Goal: Information Seeking & Learning: Learn about a topic

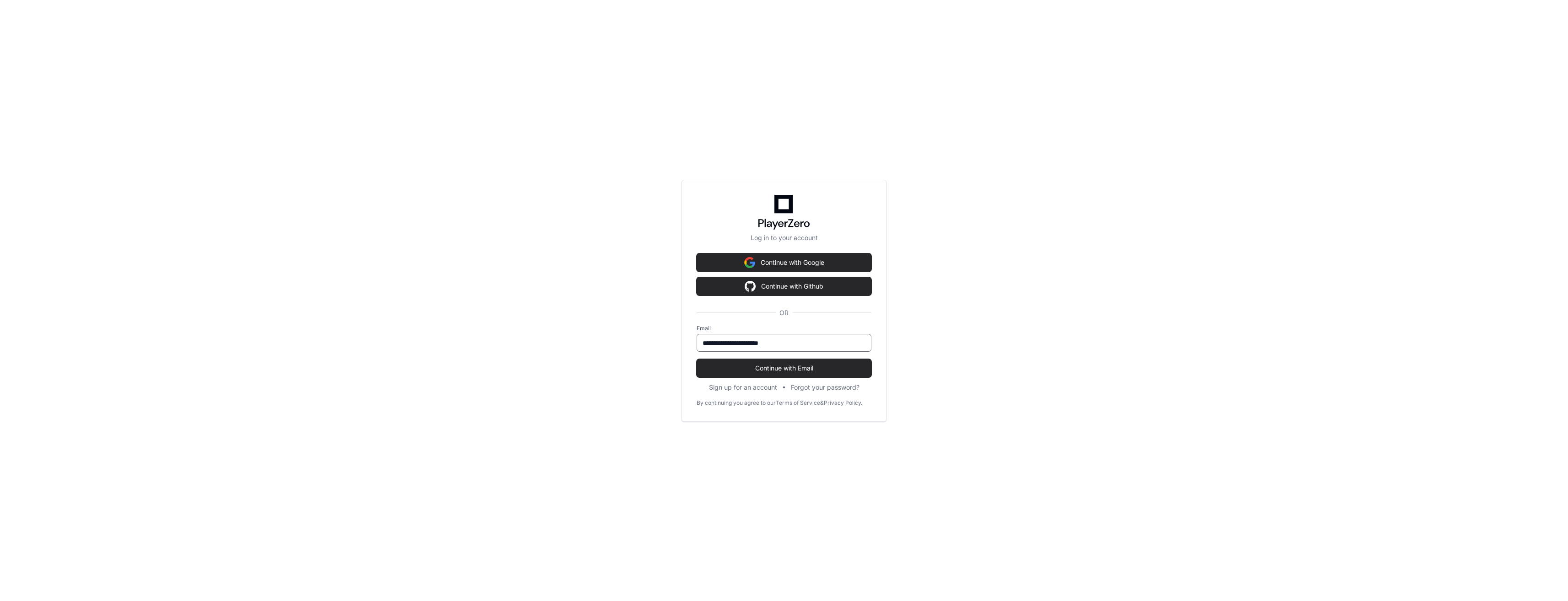
type input "**********"
click at [696, 359] on button "Continue with Email" at bounding box center [783, 368] width 175 height 18
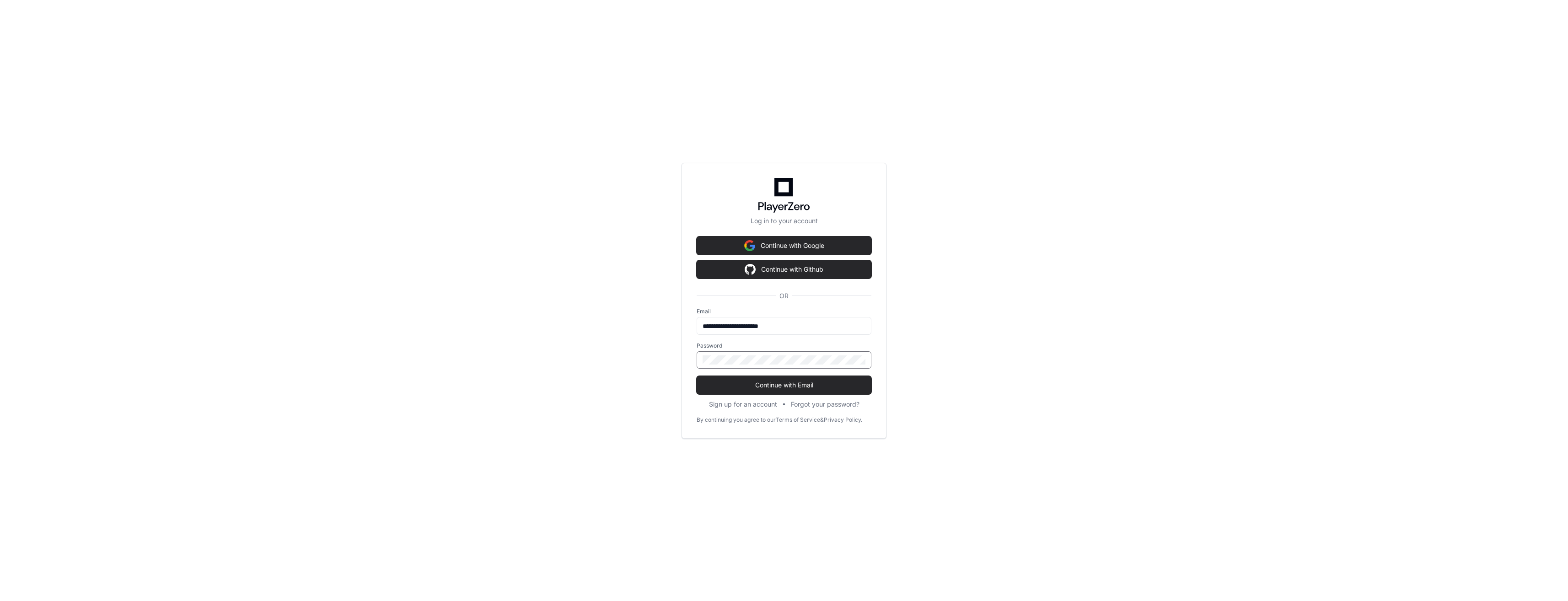
click at [696, 376] on button "Continue with Email" at bounding box center [783, 385] width 175 height 18
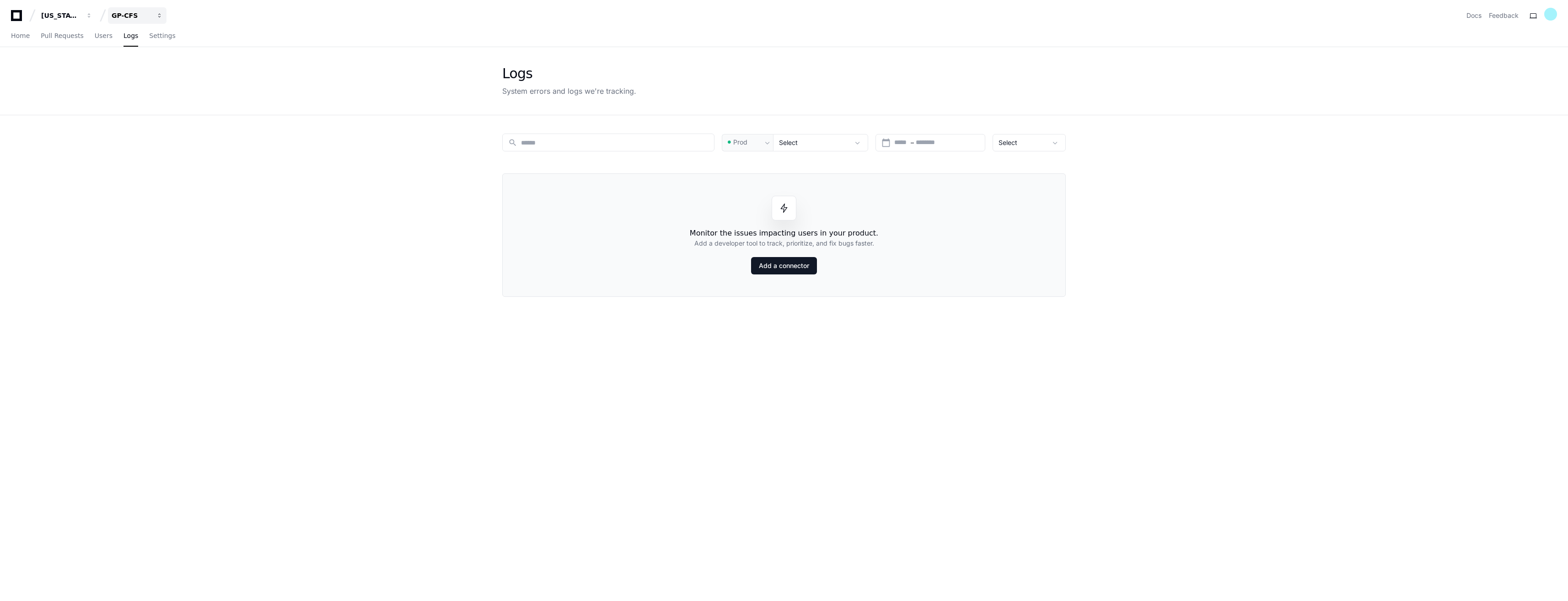
click at [93, 15] on span "button" at bounding box center [89, 15] width 7 height 7
click at [375, 292] on app-issue-list-page "Logs System errors and logs we're tracking. search Prod Select calendar_today S…" at bounding box center [784, 381] width 1568 height 669
click at [95, 38] on span "Users" at bounding box center [103, 35] width 18 height 5
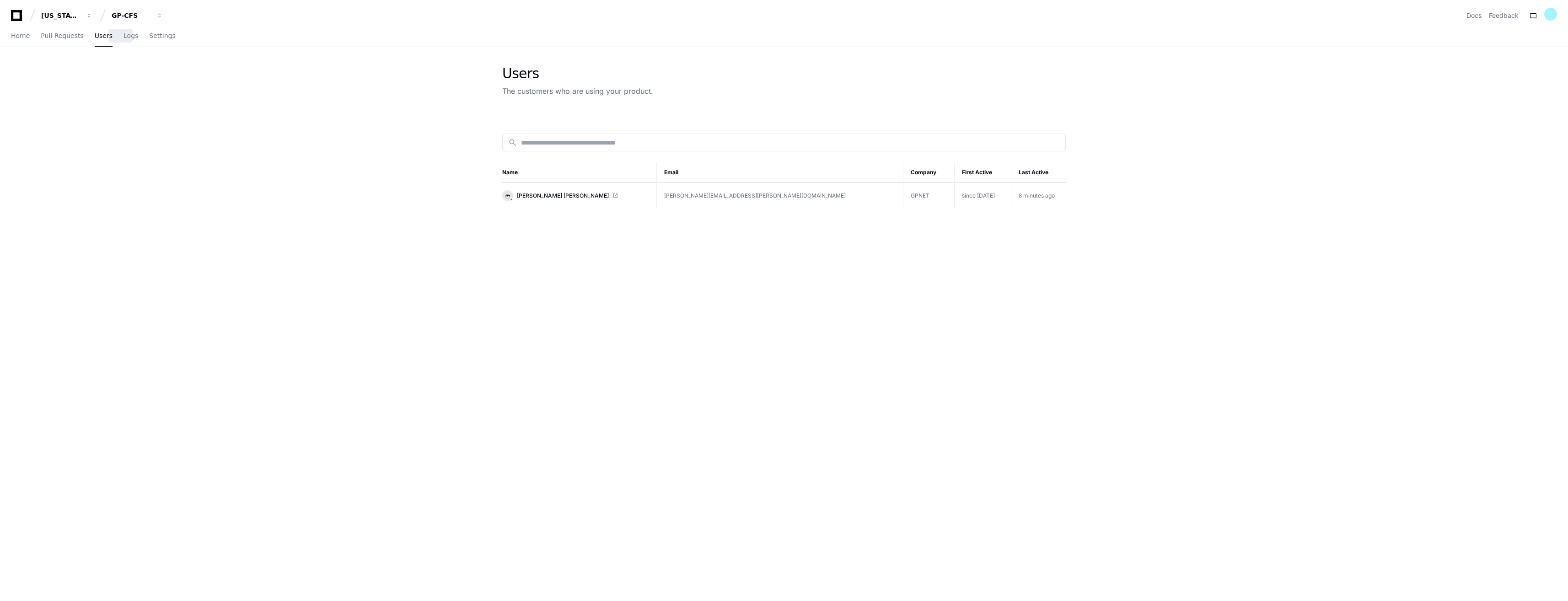
click at [127, 38] on div "Home Pull Requests Users Logs Settings" at bounding box center [93, 36] width 165 height 21
click at [124, 36] on span "Logs" at bounding box center [131, 35] width 15 height 5
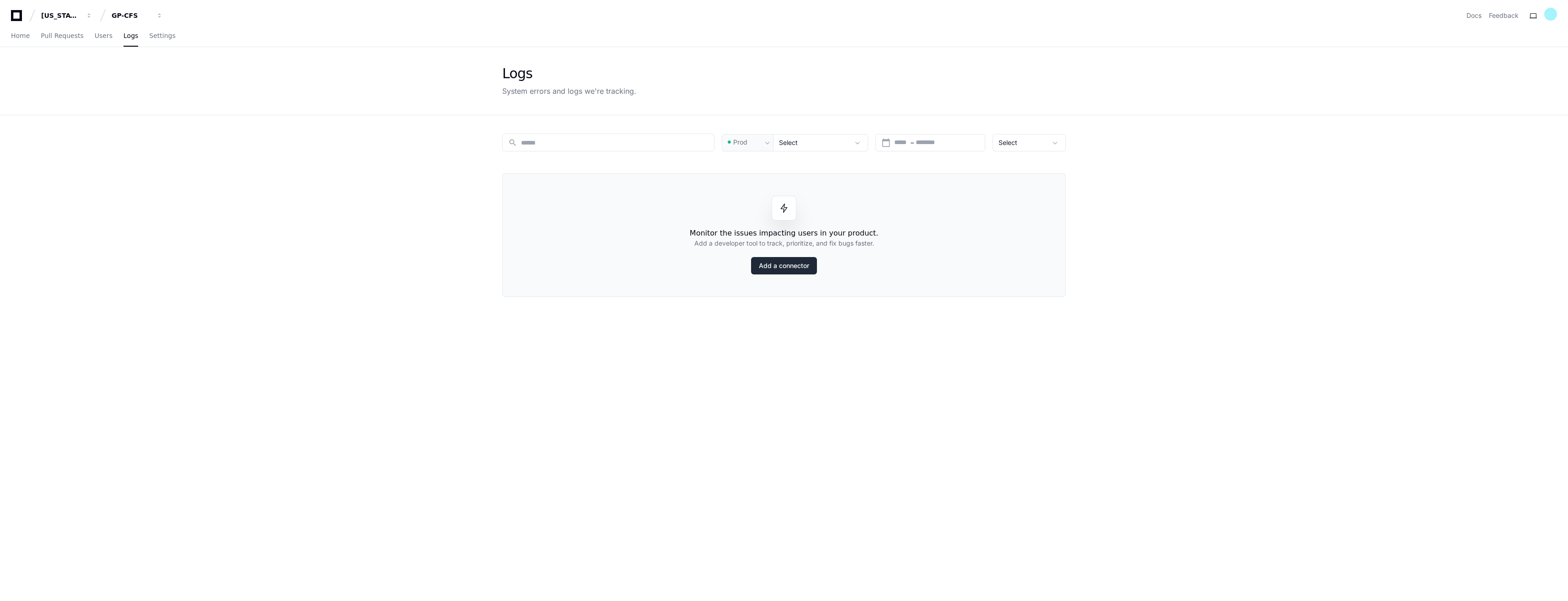
click at [784, 268] on link "Add a connector" at bounding box center [784, 265] width 66 height 18
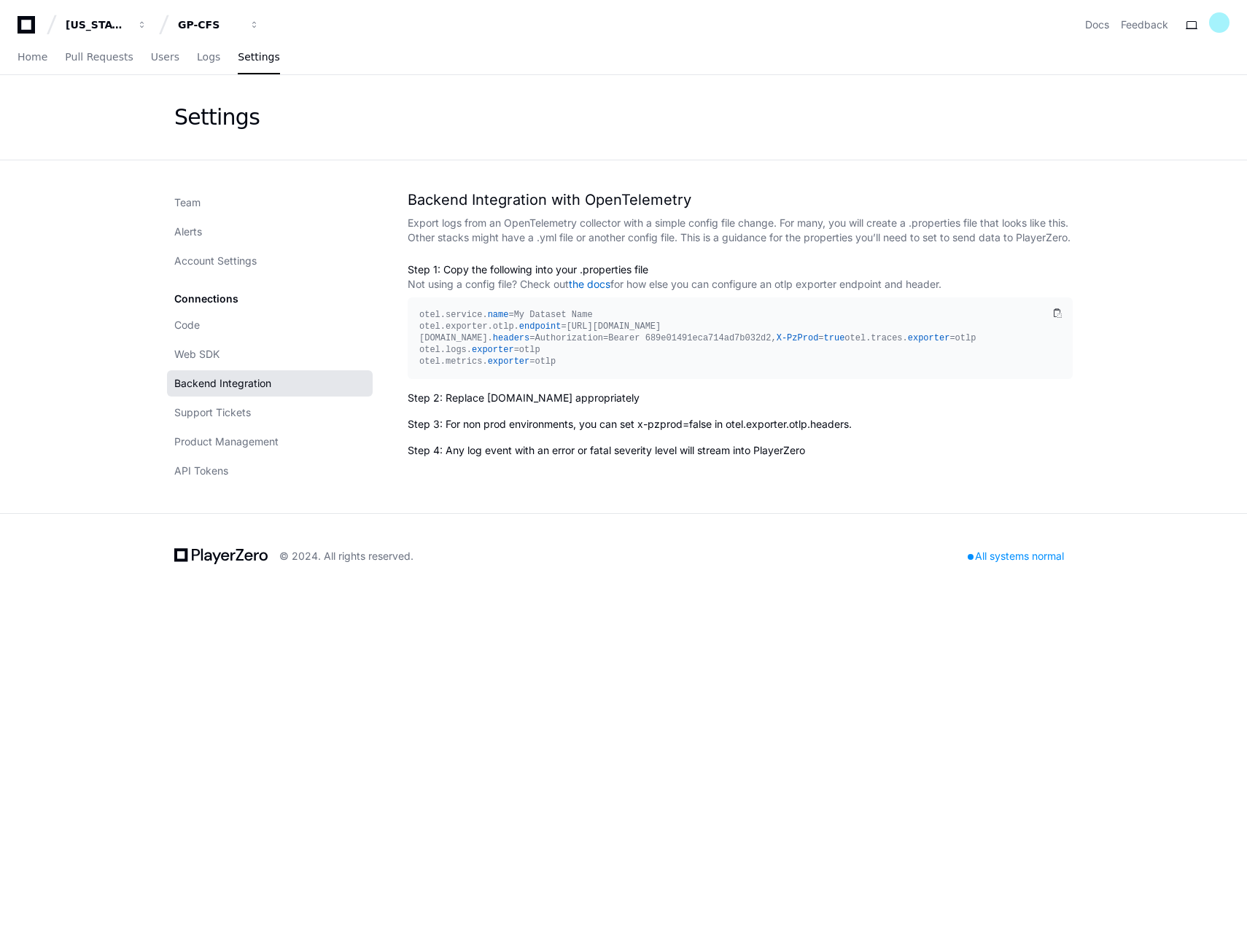
drag, startPoint x: 411, startPoint y: 197, endPoint x: 855, endPoint y: 474, distance: 523.3
click at [855, 458] on app-backend-integration "Backend Integration with OpenTelemetry Export logs from an OpenTelemetry collec…" at bounding box center [739, 323] width 665 height 269
copy app-backend-integration "Backend Integration with OpenTelemetry Export logs from an OpenTelemetry collec…"
click at [197, 52] on span "Logs" at bounding box center [209, 56] width 23 height 9
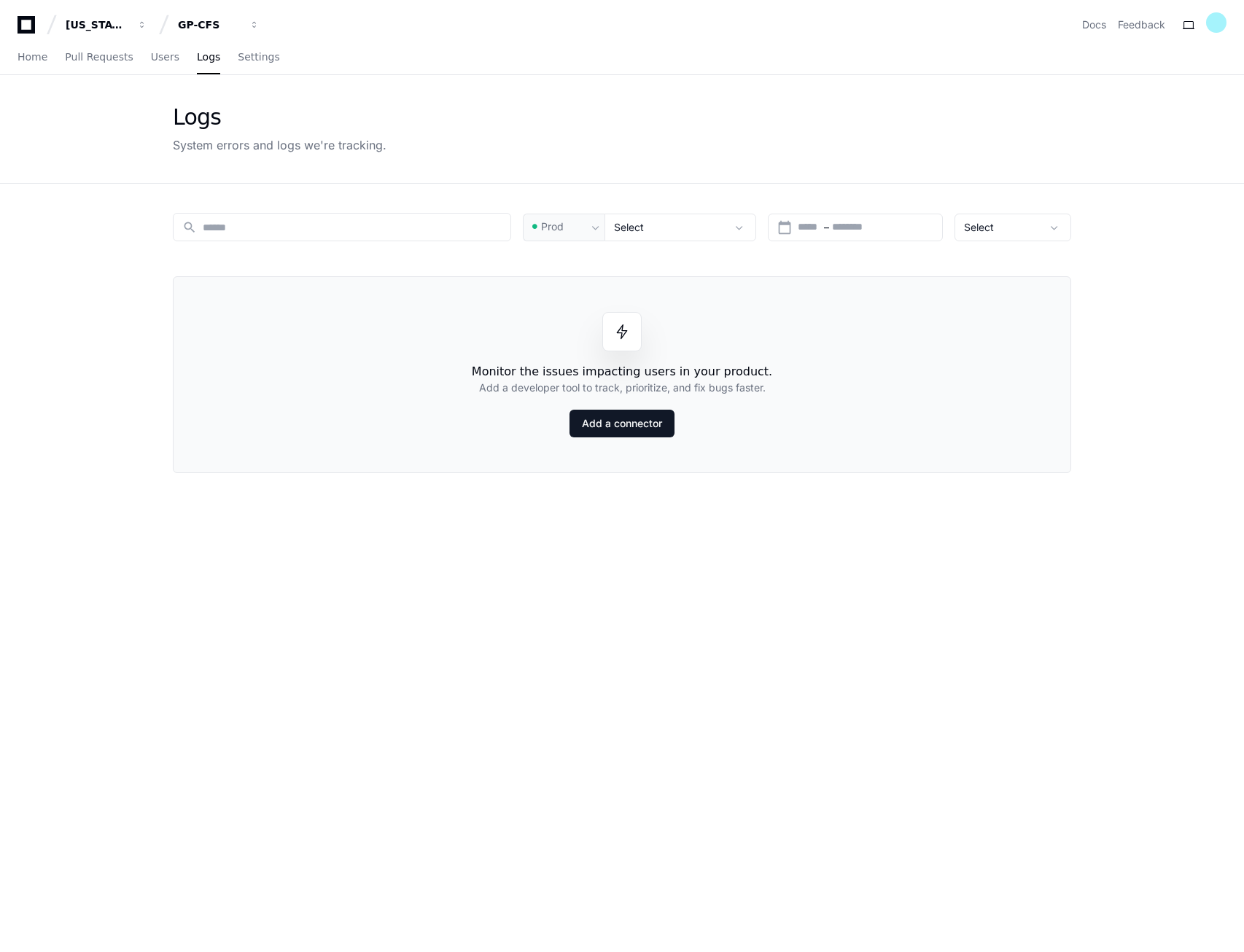
click at [820, 360] on div "Monitor the issues impacting users in your product. Add a developer tool to tra…" at bounding box center [622, 375] width 899 height 197
click at [157, 61] on span "Users" at bounding box center [165, 56] width 28 height 9
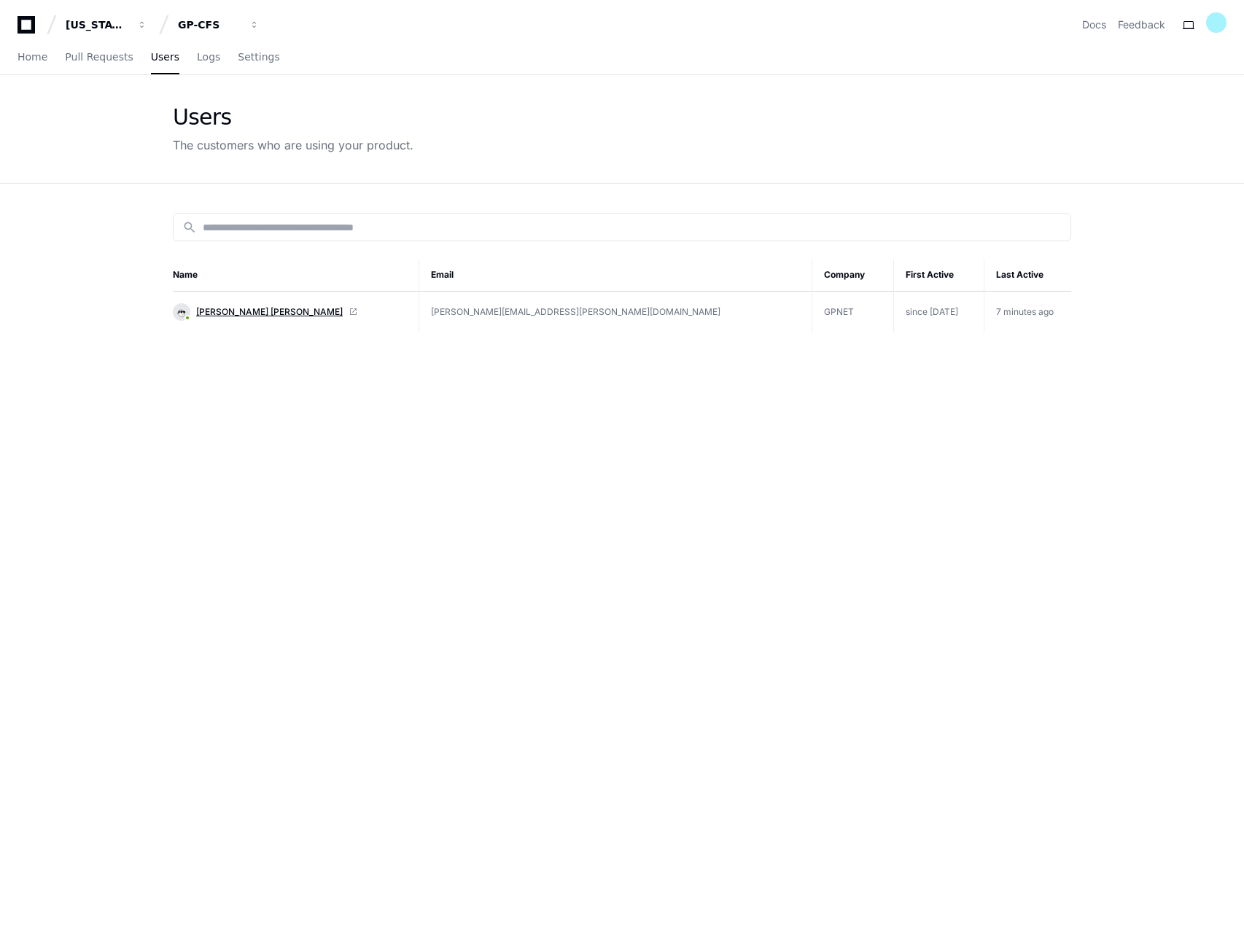
click at [276, 315] on span "[PERSON_NAME] [PERSON_NAME]" at bounding box center [269, 312] width 147 height 12
click at [197, 61] on span "Logs" at bounding box center [209, 56] width 23 height 9
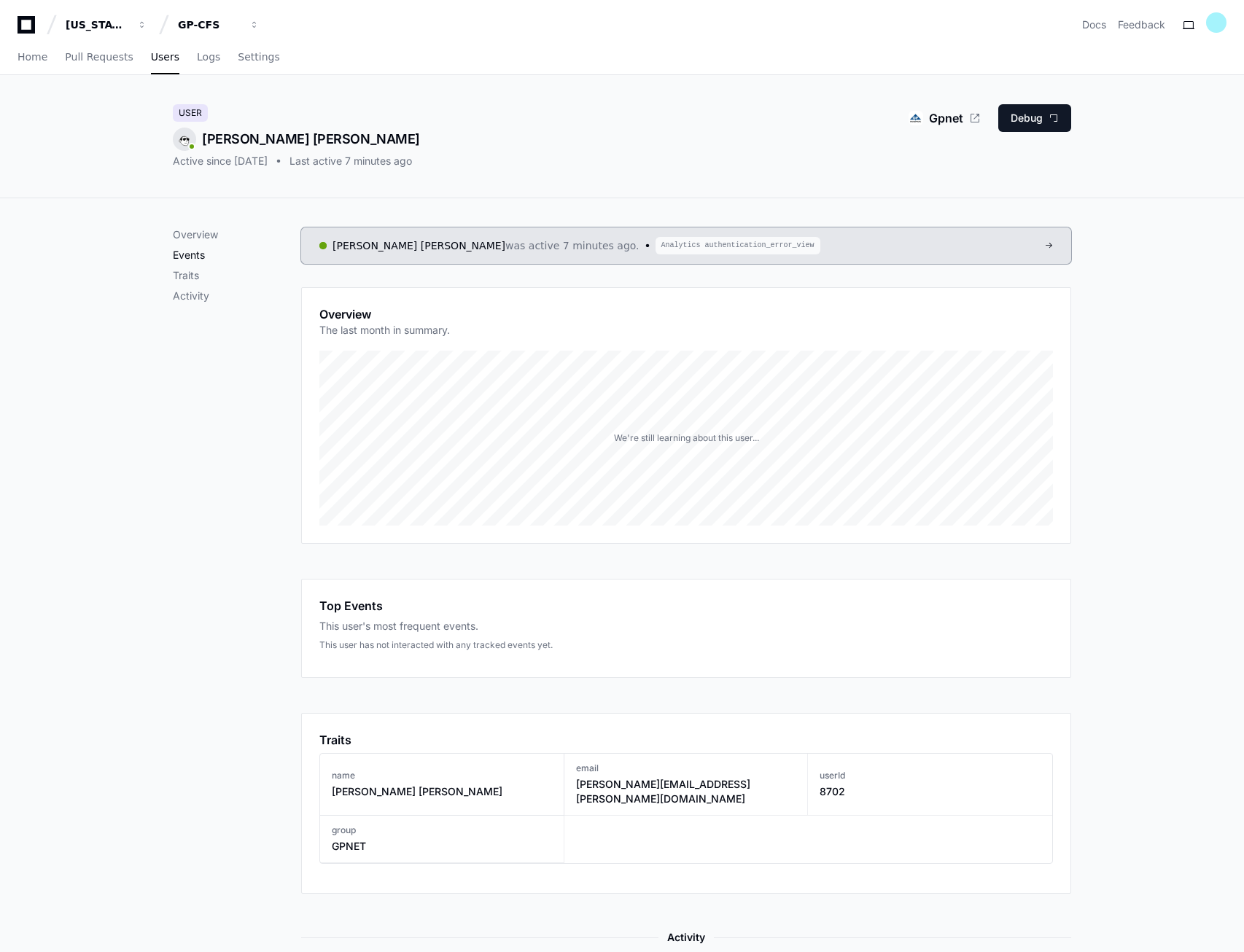
click at [194, 255] on p "Events" at bounding box center [237, 254] width 128 height 15
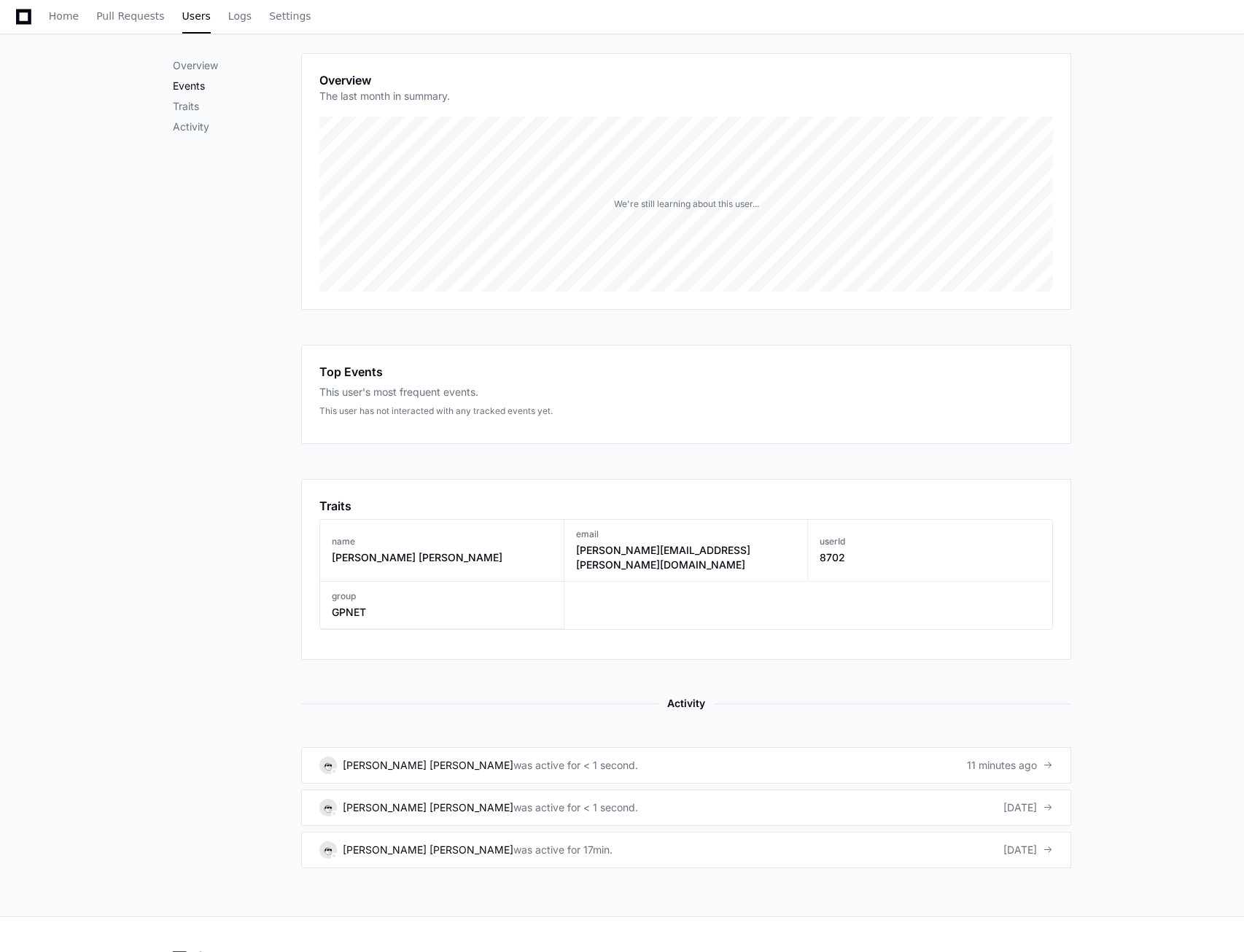
scroll to position [283, 0]
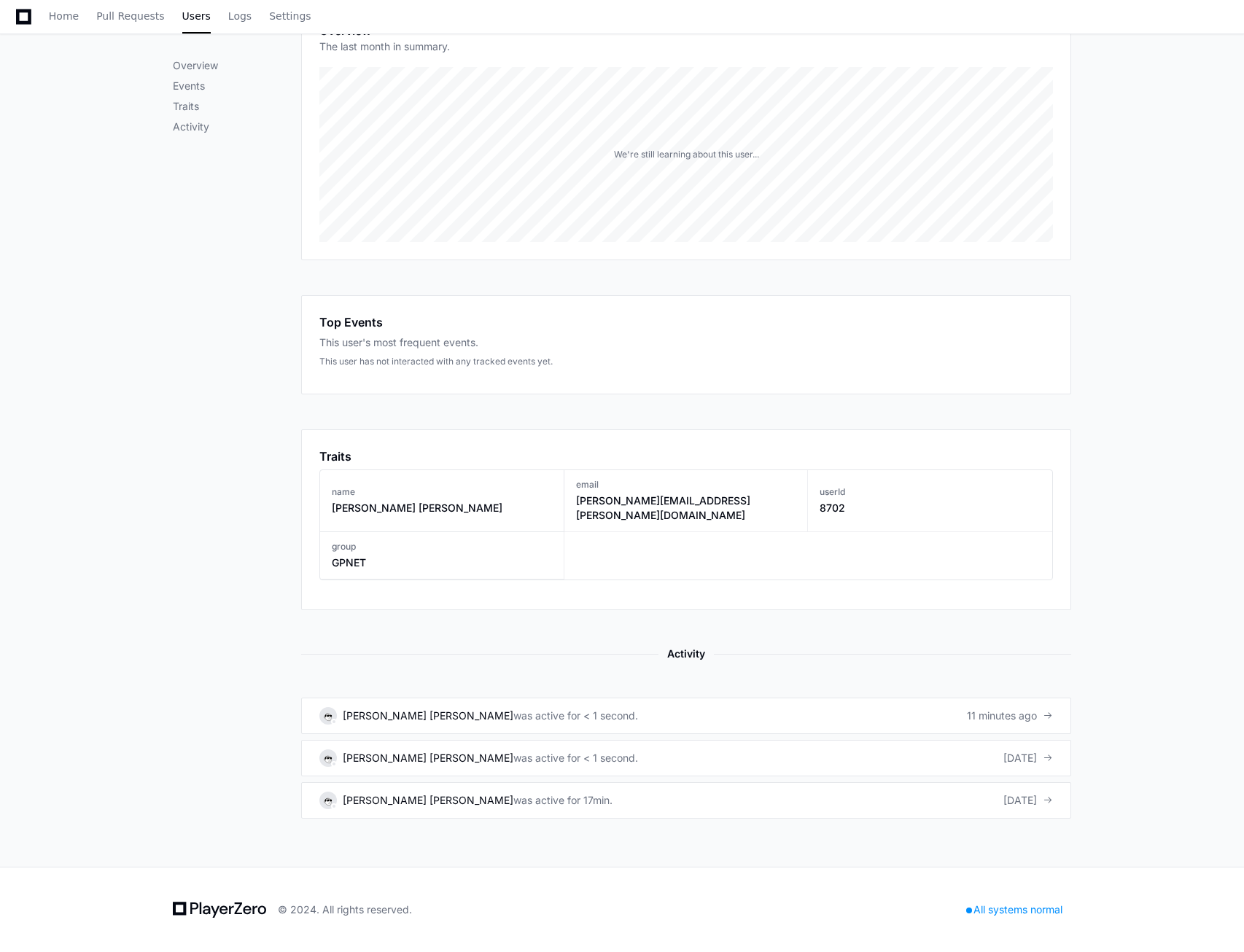
click at [416, 368] on div "Top Events This user's most frequent events. This user has not interacted with …" at bounding box center [686, 345] width 770 height 99
click at [404, 708] on div "[PERSON_NAME] [PERSON_NAME]" at bounding box center [428, 715] width 171 height 15
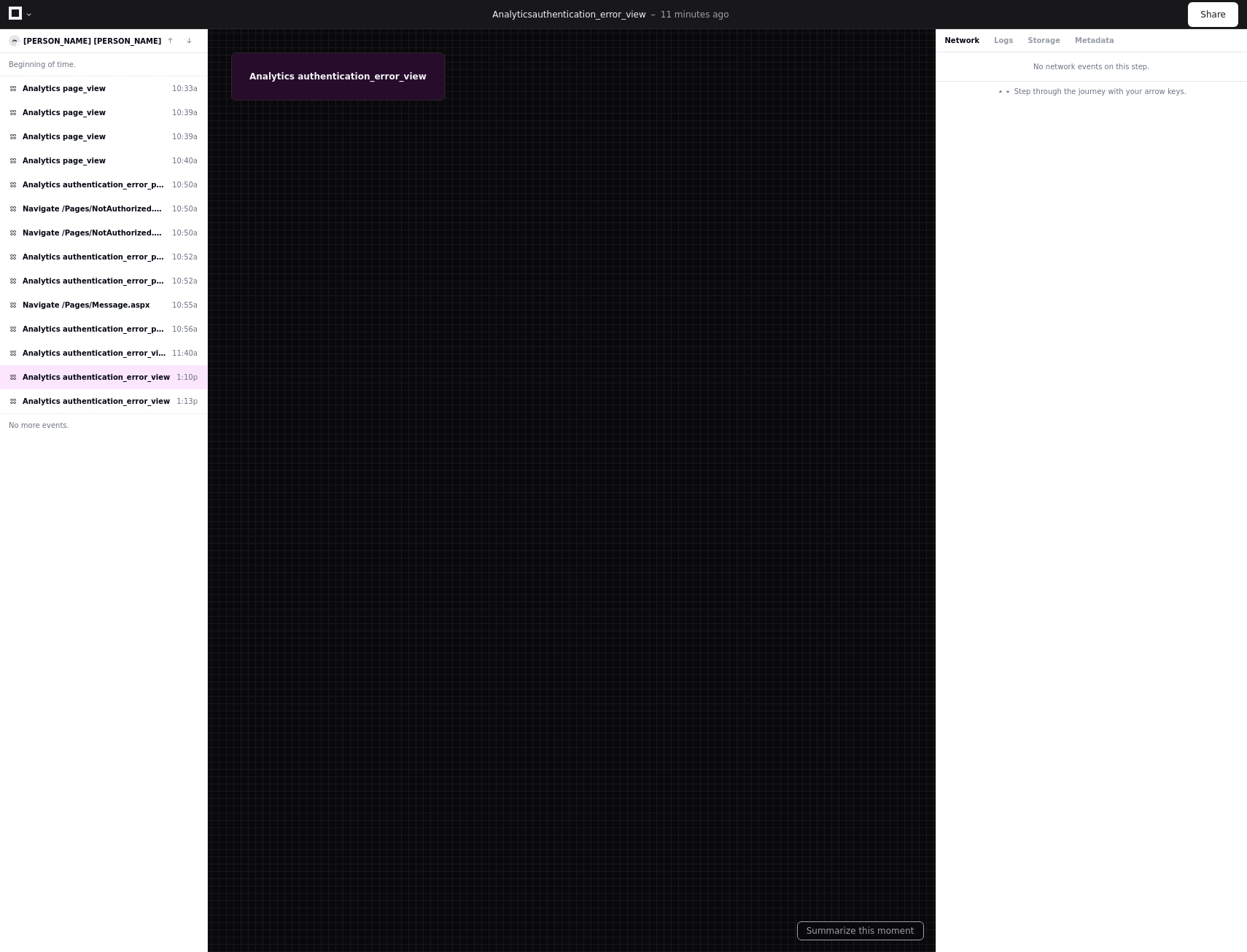
click at [292, 70] on div at bounding box center [623, 476] width 1247 height 952
click at [48, 84] on span "Analytics page_view" at bounding box center [64, 88] width 83 height 11
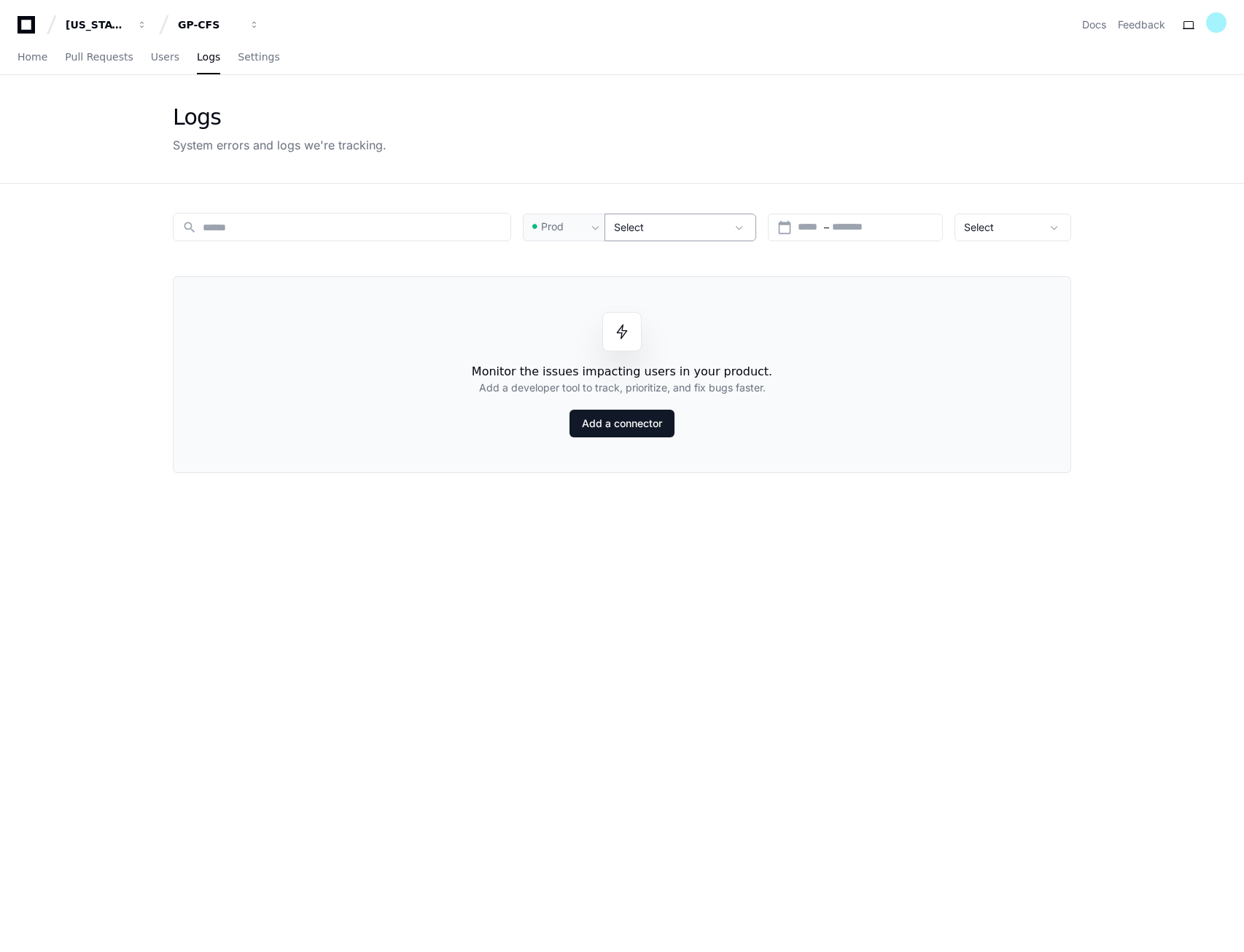
click at [705, 229] on div "Select" at bounding box center [671, 227] width 113 height 15
click at [742, 228] on span at bounding box center [738, 227] width 15 height 15
click at [646, 233] on div "Select" at bounding box center [671, 227] width 113 height 15
click at [550, 232] on span "Prod" at bounding box center [552, 226] width 22 height 15
click at [546, 220] on div at bounding box center [622, 476] width 1244 height 952
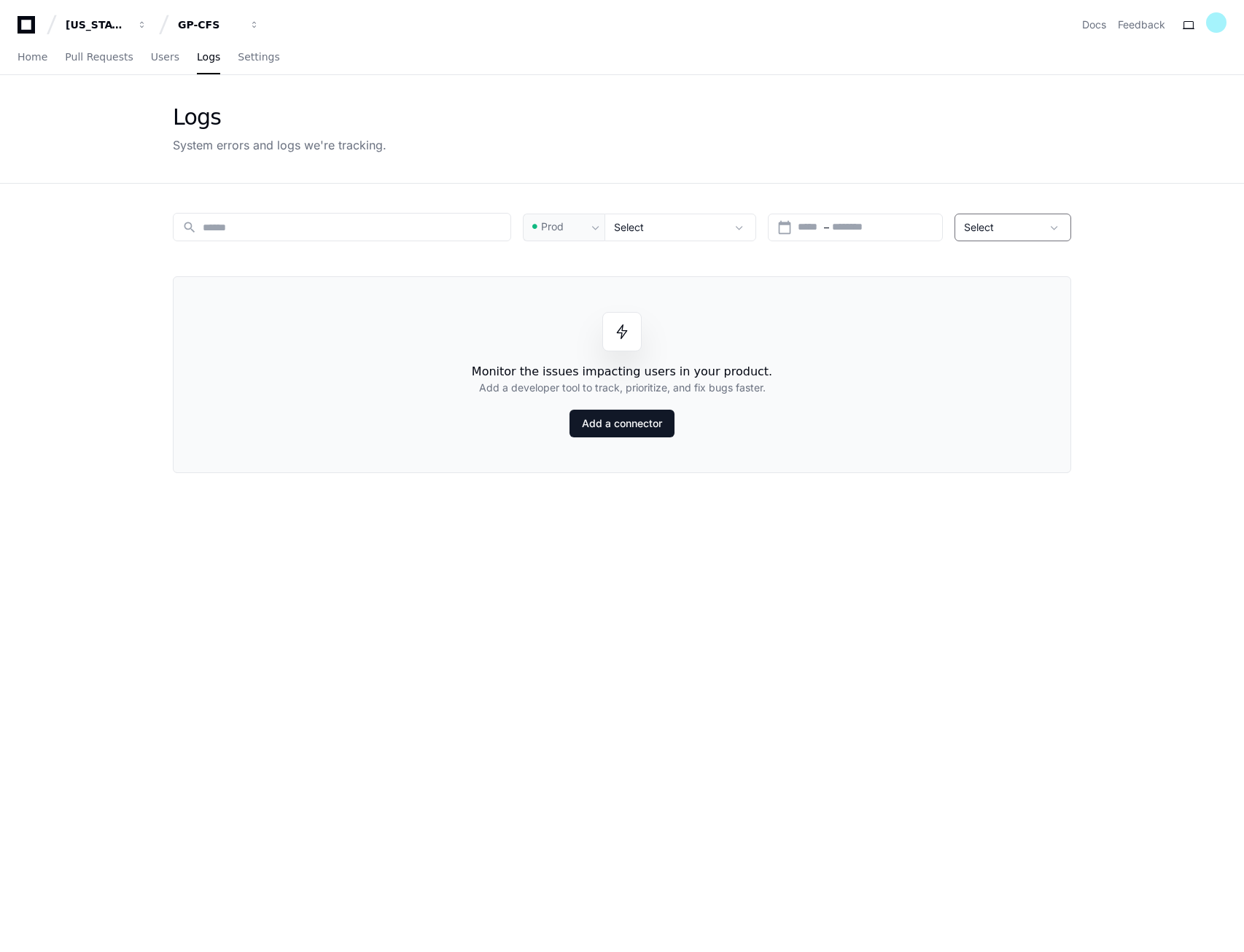
click at [1008, 229] on div "Select" at bounding box center [1002, 227] width 78 height 15
click at [782, 117] on div at bounding box center [622, 476] width 1244 height 952
click at [558, 213] on div "search Prod Select calendar_today Start – End date Select Monitor the issues im…" at bounding box center [622, 659] width 933 height 952
click at [561, 227] on span "Prod" at bounding box center [552, 226] width 22 height 15
click at [562, 304] on span "Pre-Prod" at bounding box center [569, 303] width 43 height 15
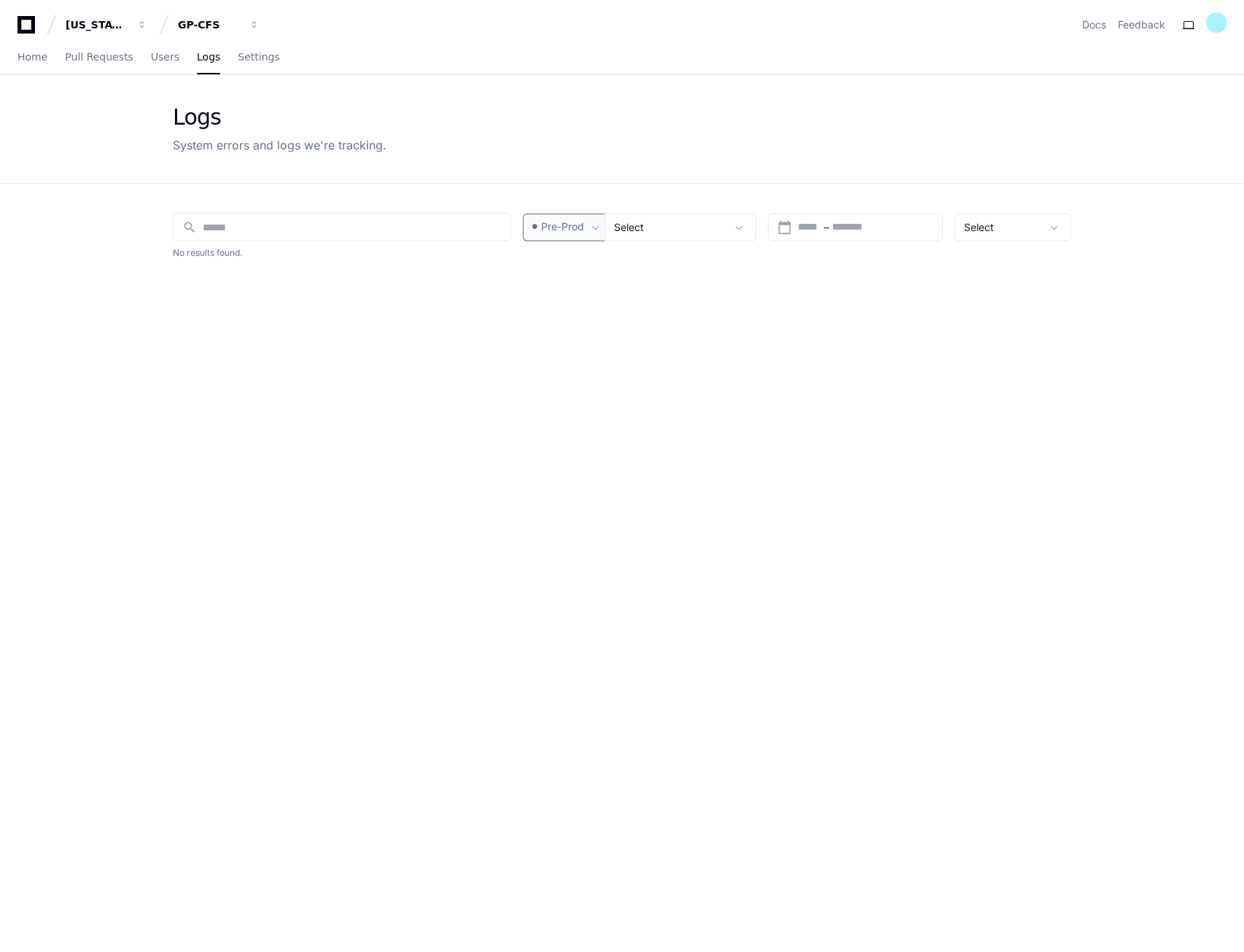
click at [559, 228] on span "Pre-Prod" at bounding box center [563, 226] width 43 height 15
click at [565, 267] on span "Prod" at bounding box center [558, 267] width 22 height 15
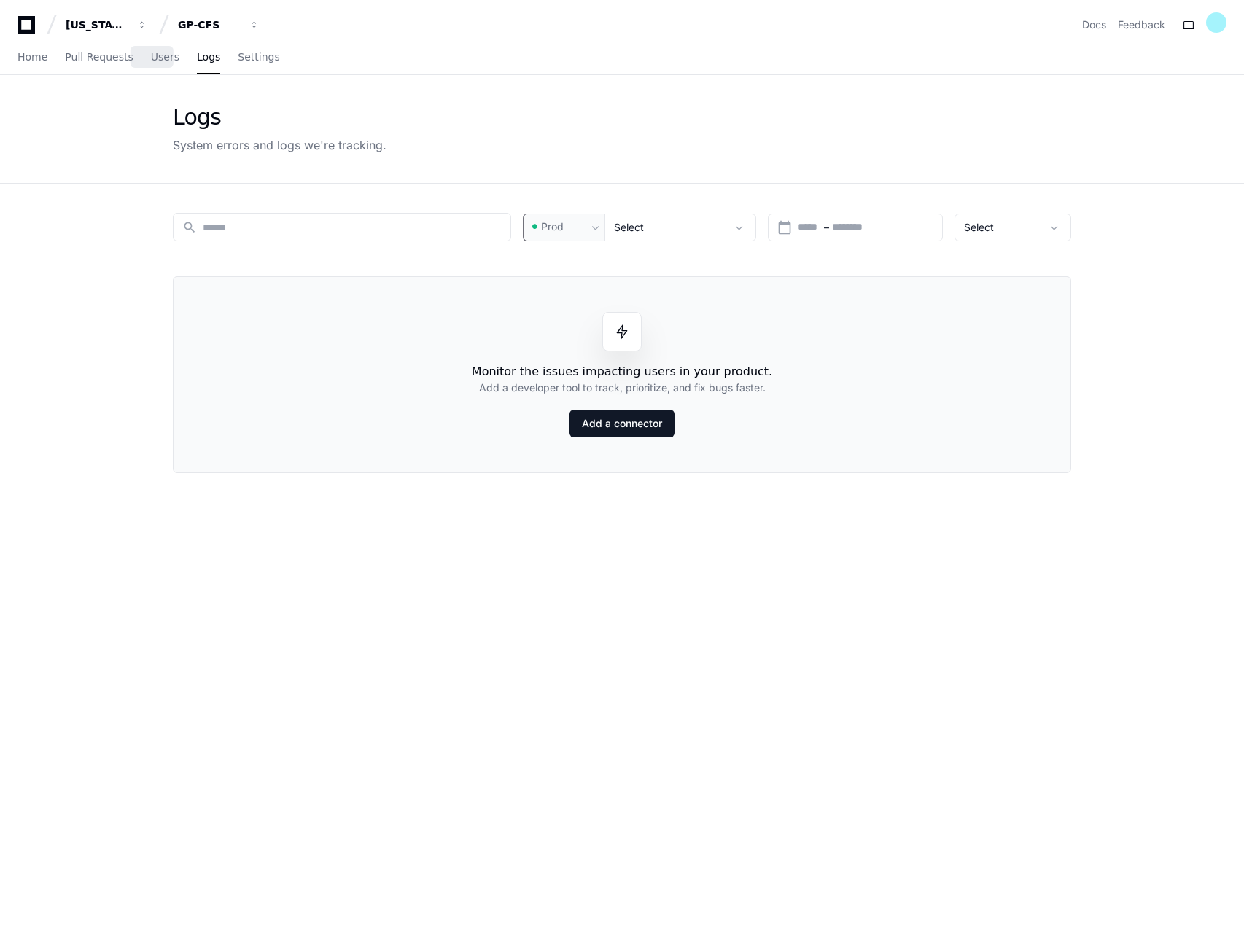
drag, startPoint x: 159, startPoint y: 63, endPoint x: 161, endPoint y: 75, distance: 12.2
click at [159, 63] on link "Users" at bounding box center [165, 57] width 28 height 34
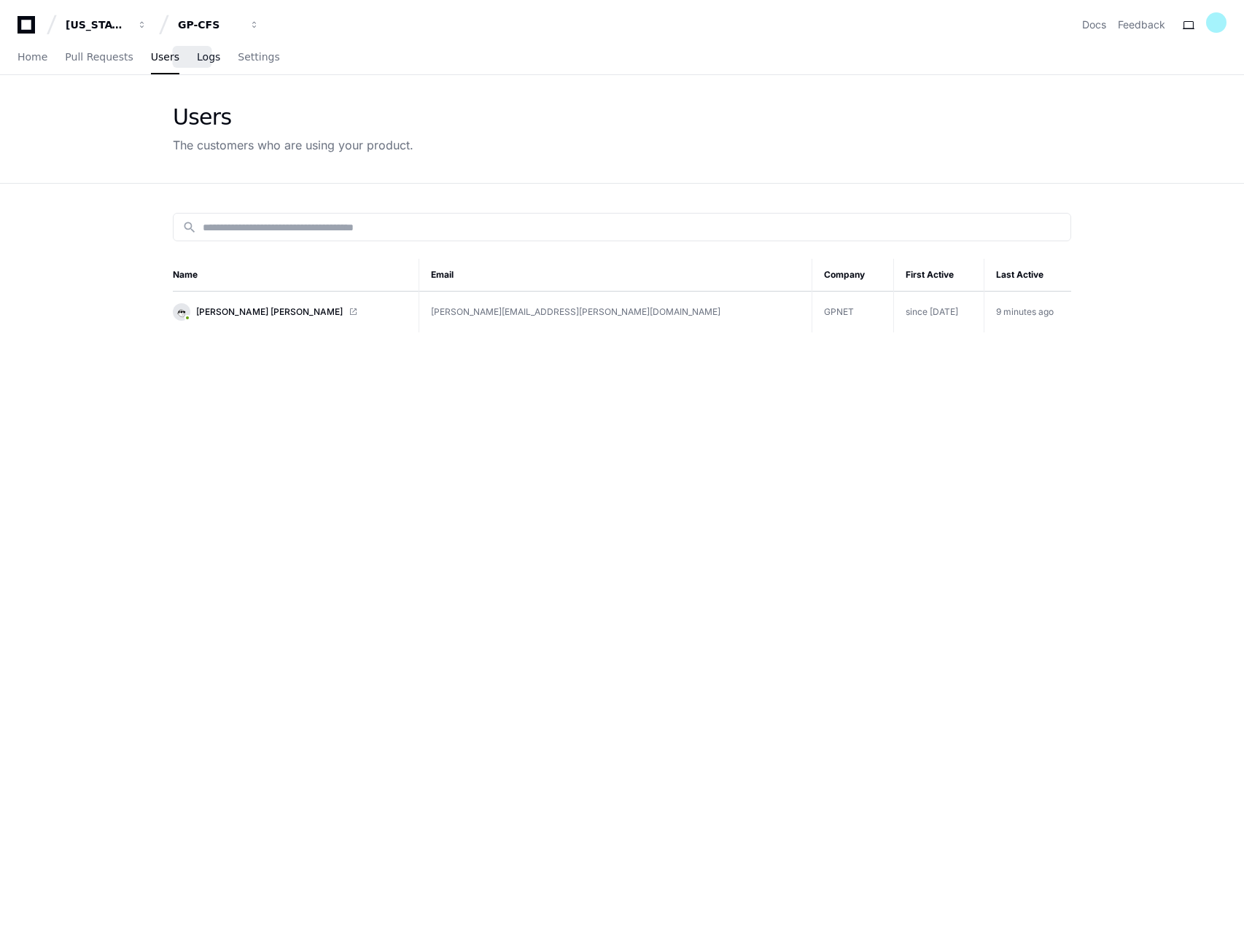
click at [200, 60] on span "Logs" at bounding box center [209, 56] width 23 height 9
